Goal: Task Accomplishment & Management: Manage account settings

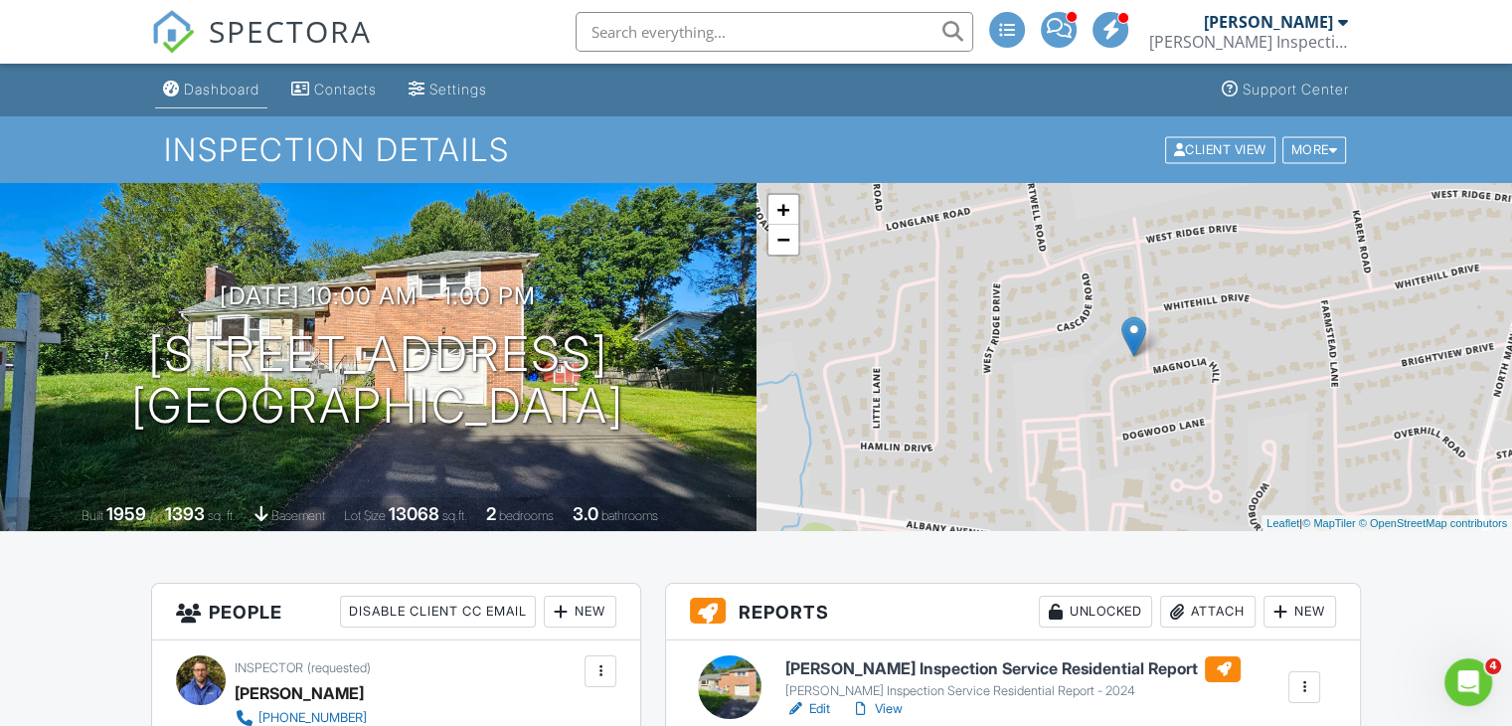
click at [189, 92] on div "Dashboard" at bounding box center [222, 89] width 76 height 17
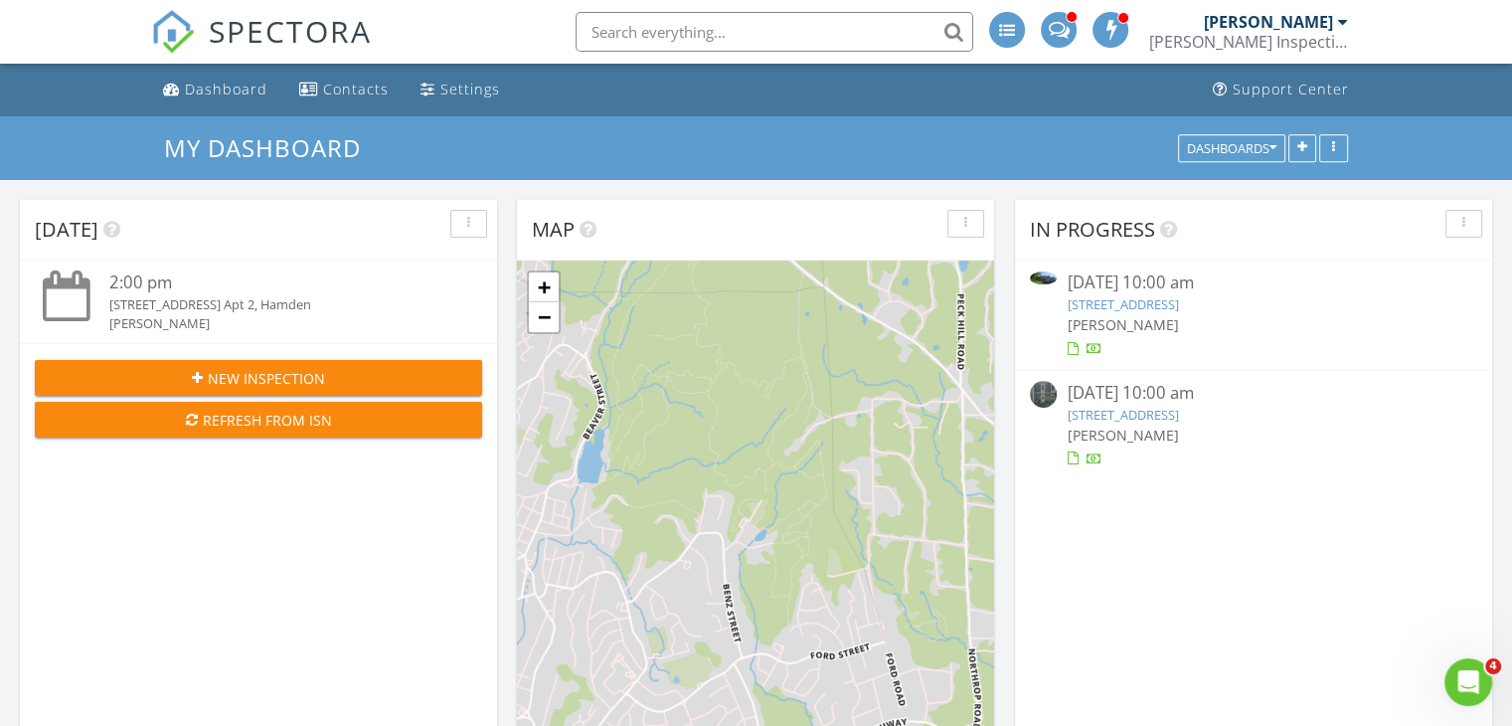
click at [1178, 417] on link "99 Brittany Farms Rd E, New Britain, CT 06053" at bounding box center [1122, 415] width 111 height 18
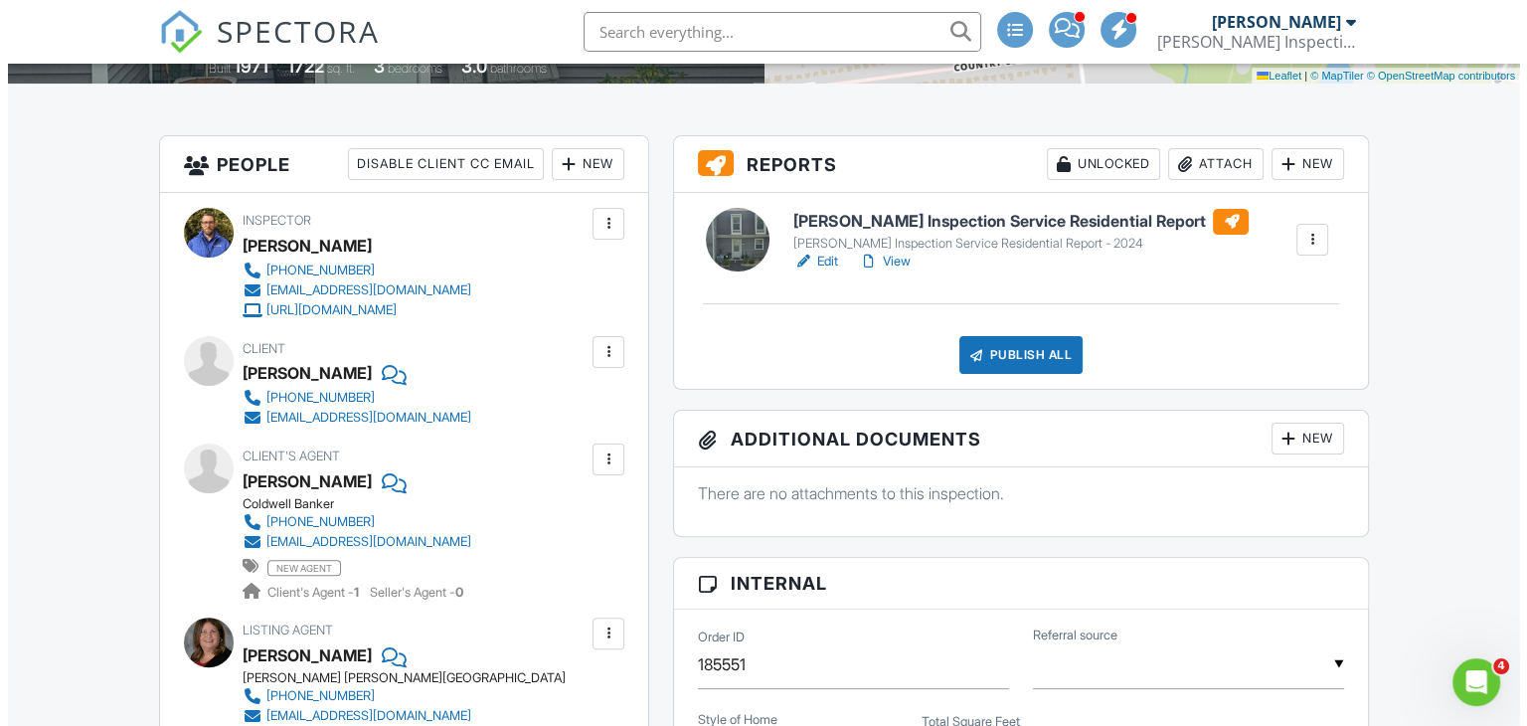
scroll to position [441, 0]
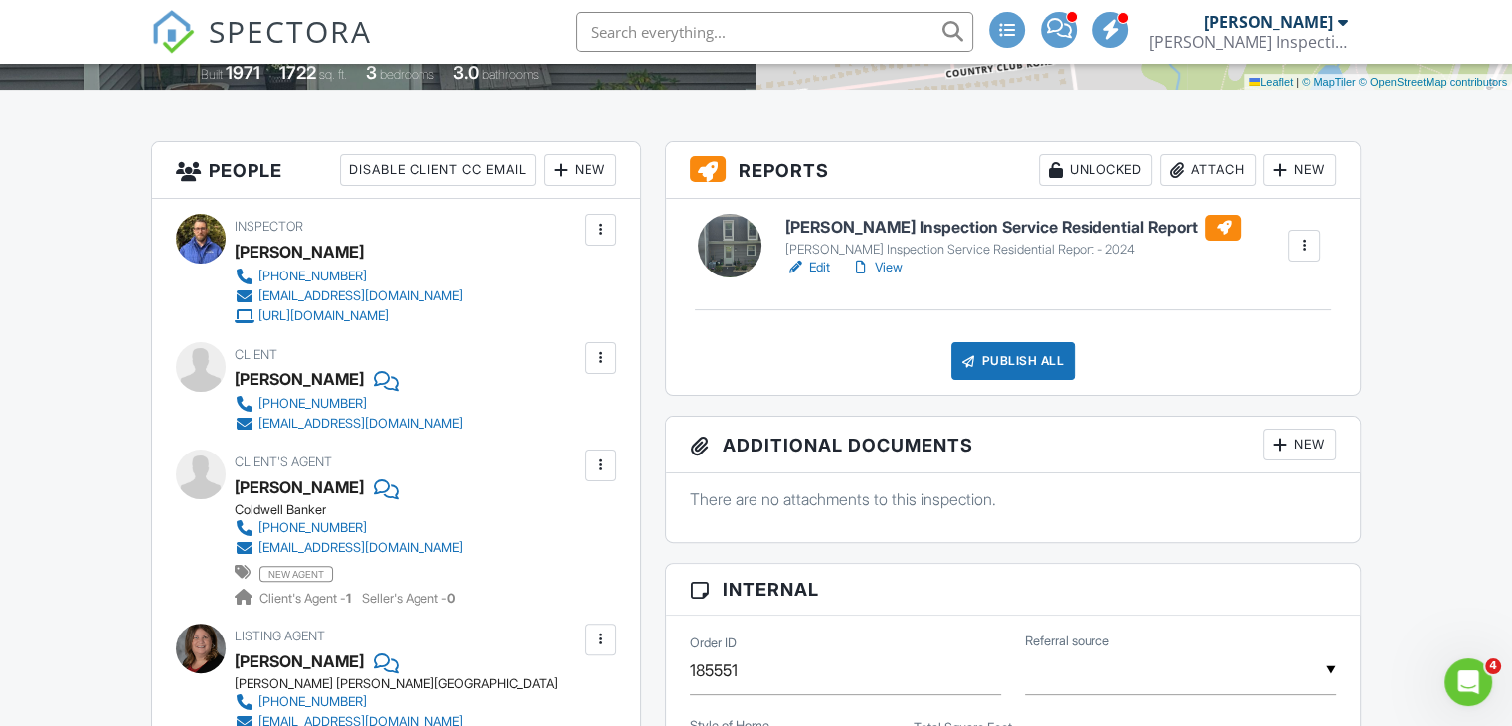
click at [1215, 160] on div "Attach" at bounding box center [1207, 170] width 95 height 32
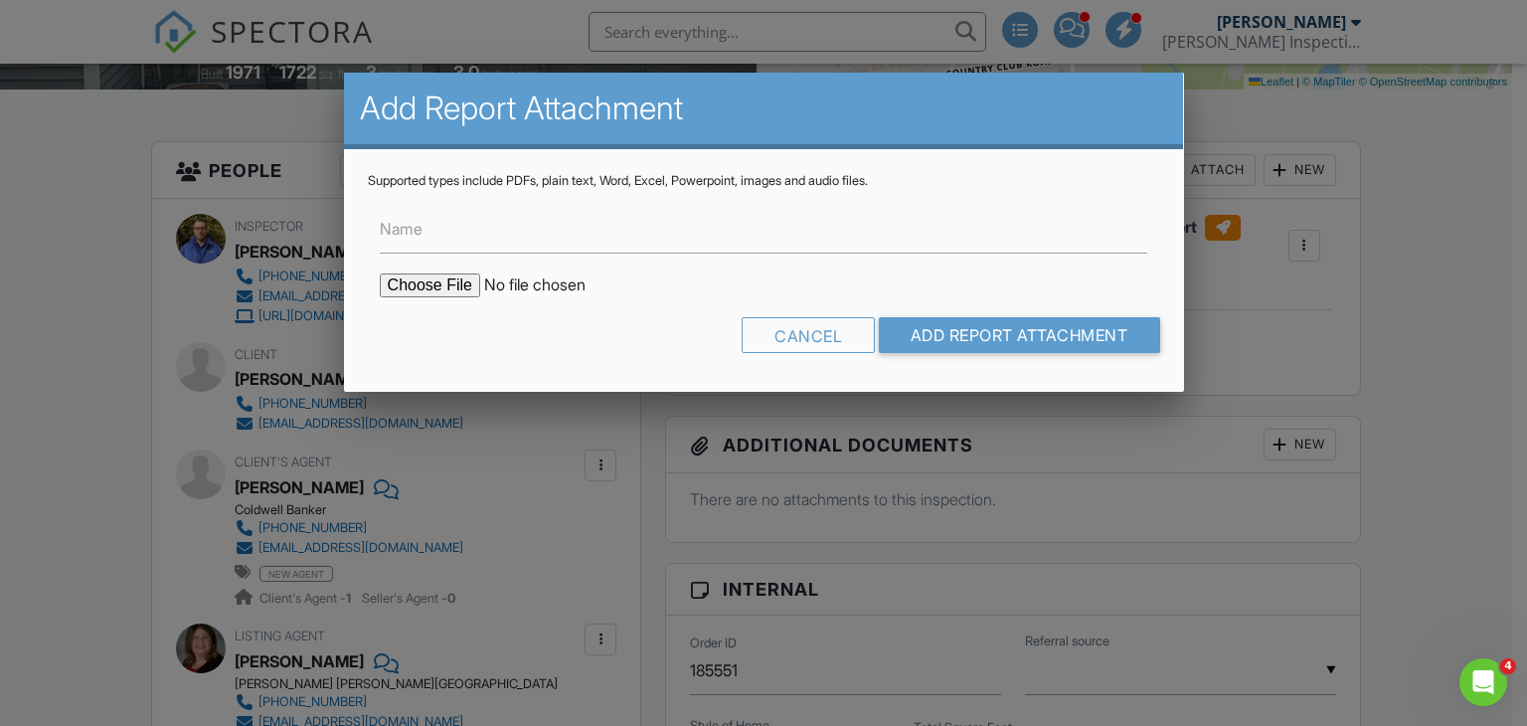
click at [1215, 160] on div at bounding box center [763, 355] width 1527 height 908
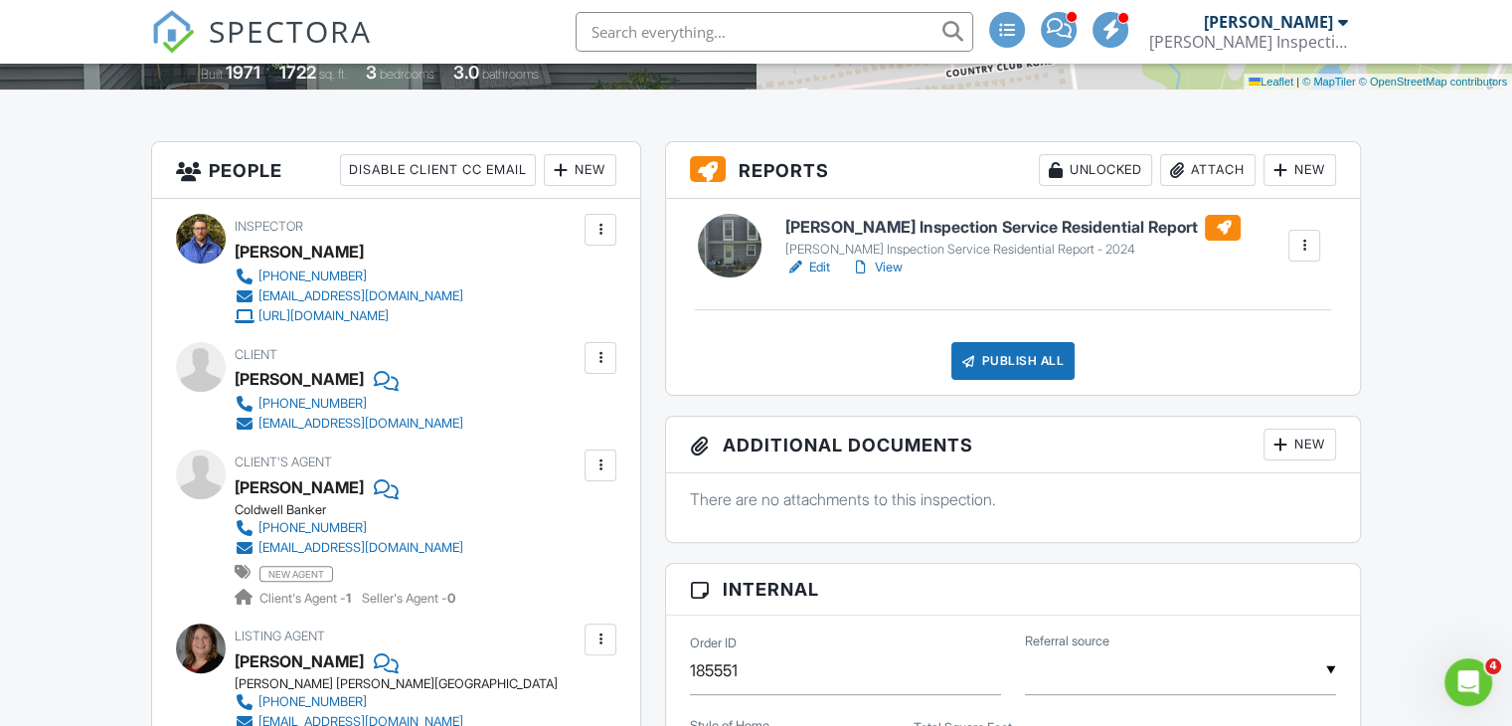
click at [1189, 172] on div "Attach" at bounding box center [1207, 170] width 95 height 32
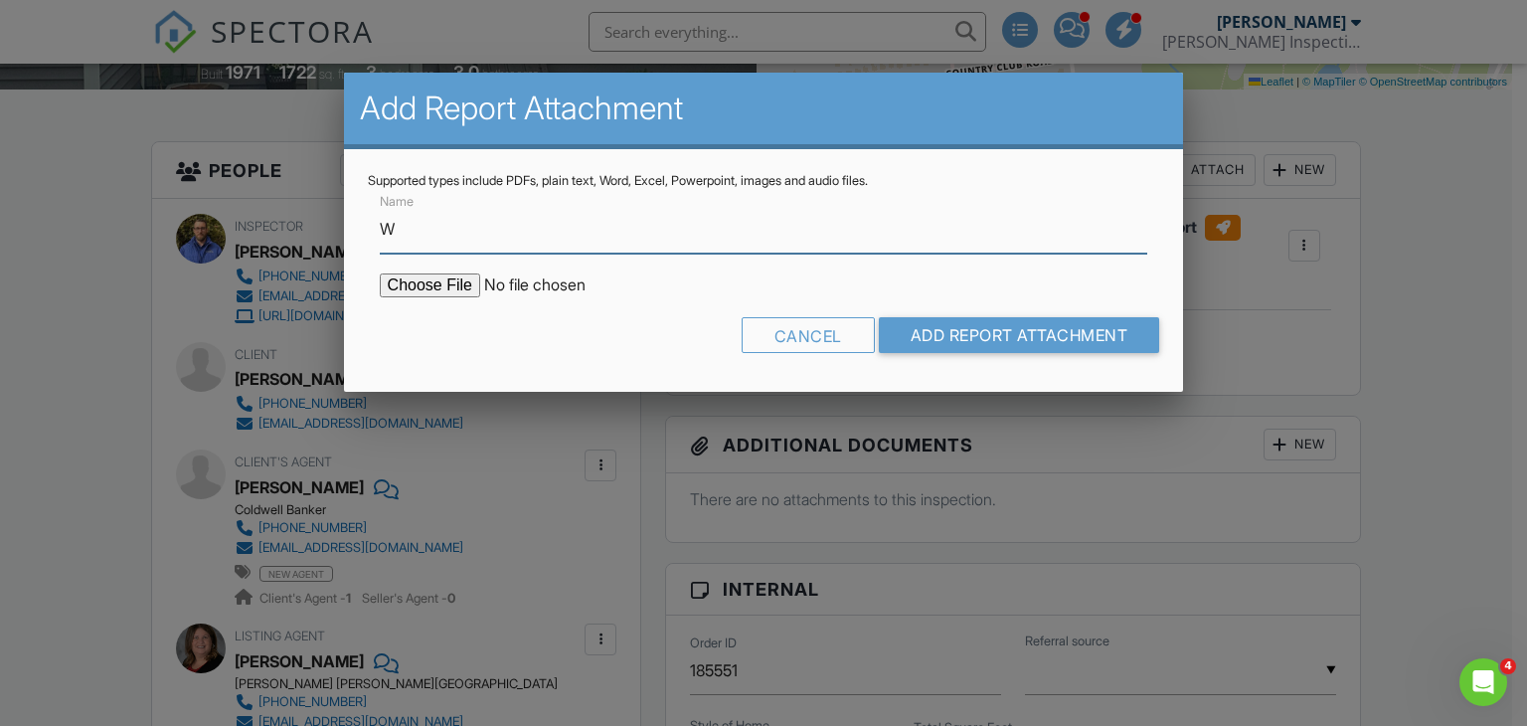
type input "WDI Report"
click at [426, 290] on input "file" at bounding box center [549, 285] width 338 height 24
type input "C:\fakepath\WDI 99 Brittany Farms E New Britain.pdf"
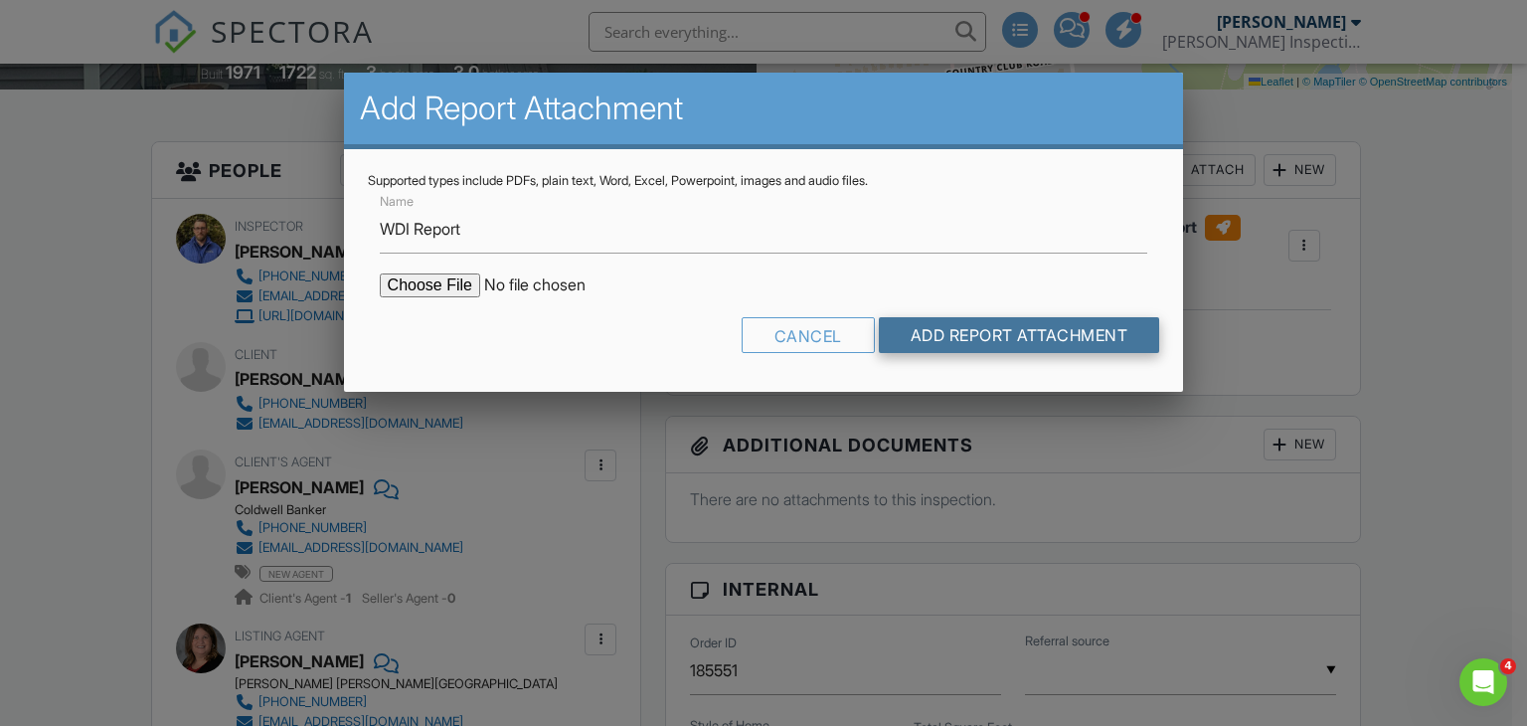
click at [969, 323] on input "Add Report Attachment" at bounding box center [1019, 335] width 281 height 36
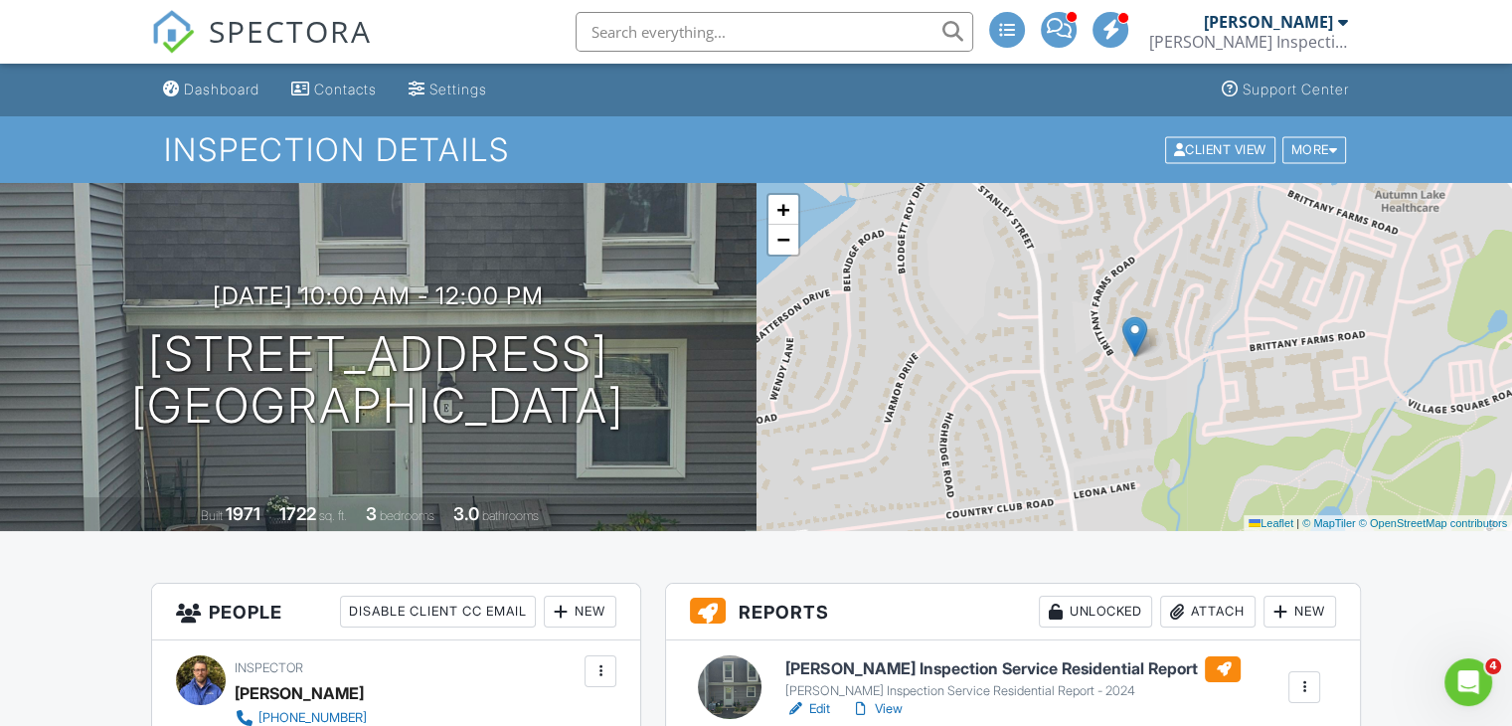
click at [896, 712] on link "View" at bounding box center [876, 709] width 52 height 20
